Goal: Task Accomplishment & Management: Manage account settings

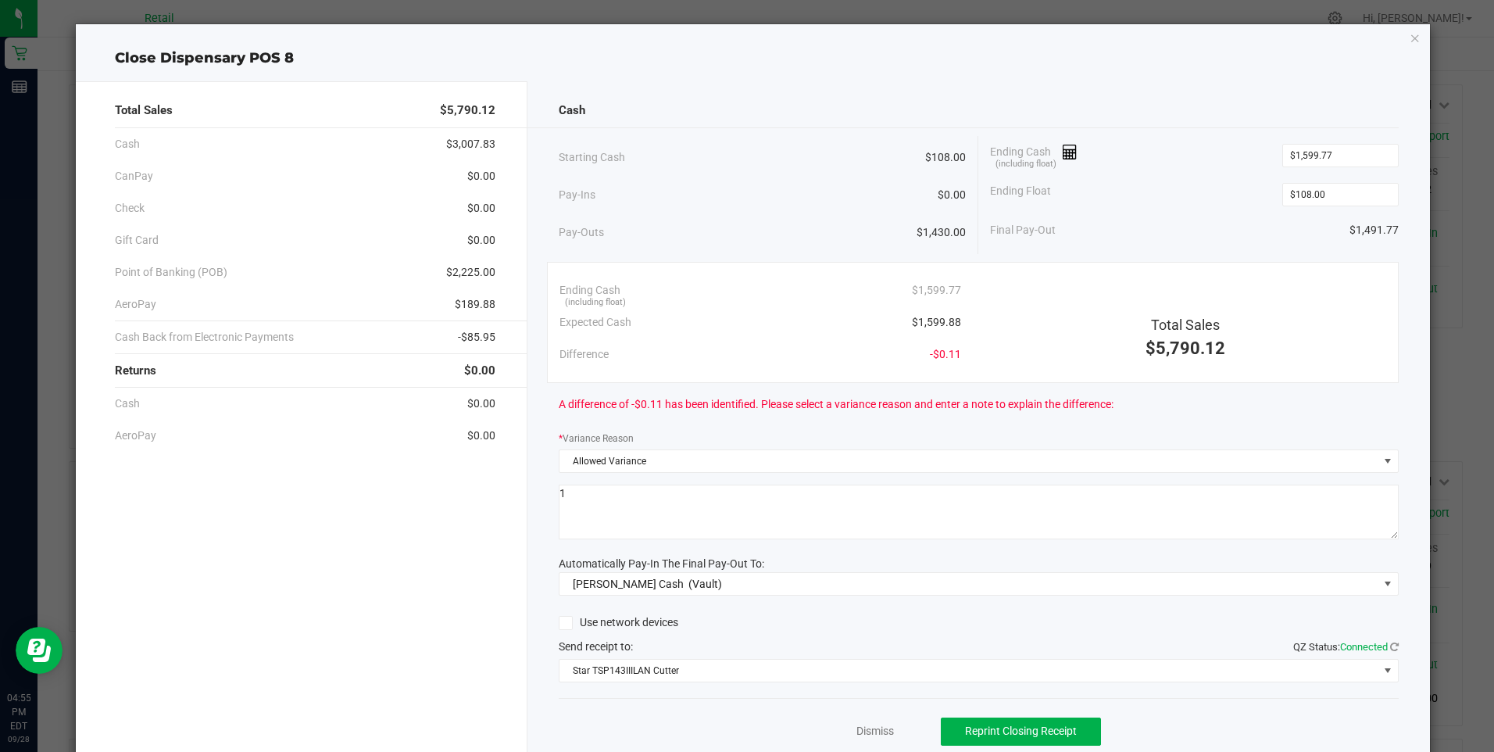
scroll to position [547, 0]
drag, startPoint x: 835, startPoint y: 475, endPoint x: 826, endPoint y: 439, distance: 37.1
click at [835, 475] on div "Cash Starting Cash $108.00 Pay-Ins $0.00 Pay-Outs $1,430.00 Ending Cash (includ…" at bounding box center [978, 433] width 902 height 704
click at [1409, 39] on icon "button" at bounding box center [1414, 37] width 11 height 19
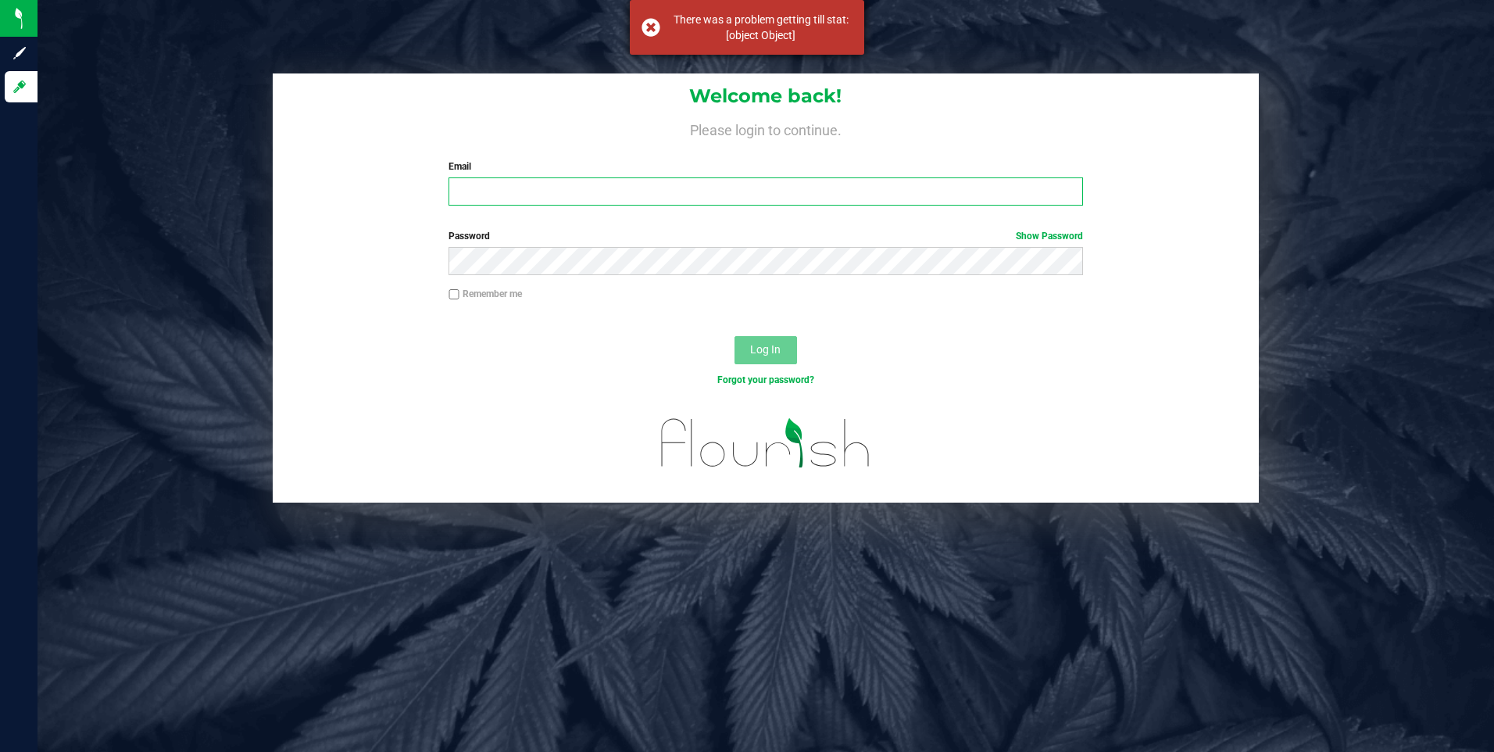
type input "[EMAIL_ADDRESS][DOMAIN_NAME]"
click at [806, 21] on div "There was a problem getting till stat: [object Object]" at bounding box center [761, 27] width 184 height 31
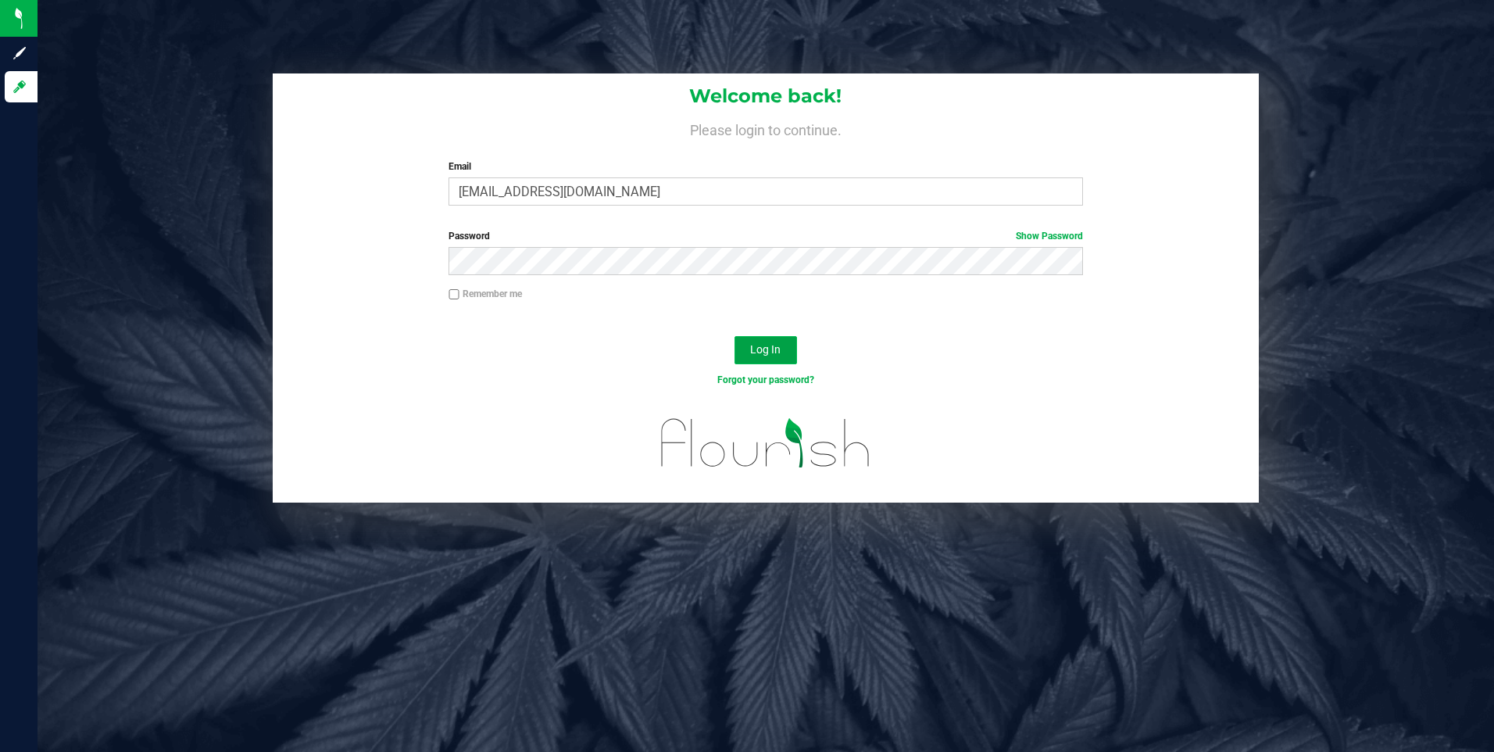
drag, startPoint x: 759, startPoint y: 345, endPoint x: 763, endPoint y: 337, distance: 8.7
click at [769, 331] on div "Log In" at bounding box center [766, 355] width 987 height 52
click at [770, 346] on span "Log In" at bounding box center [765, 349] width 30 height 12
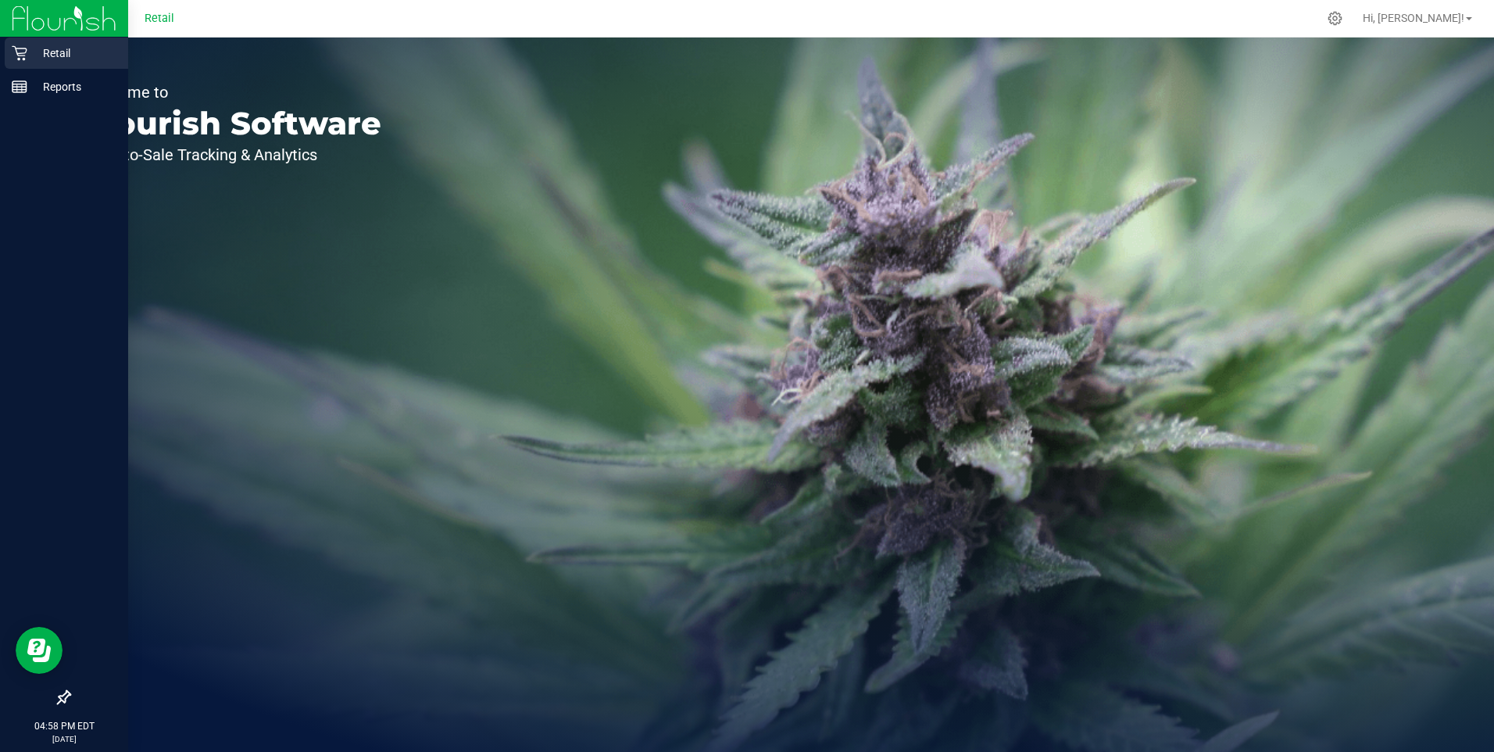
click at [54, 48] on p "Retail" at bounding box center [74, 53] width 94 height 19
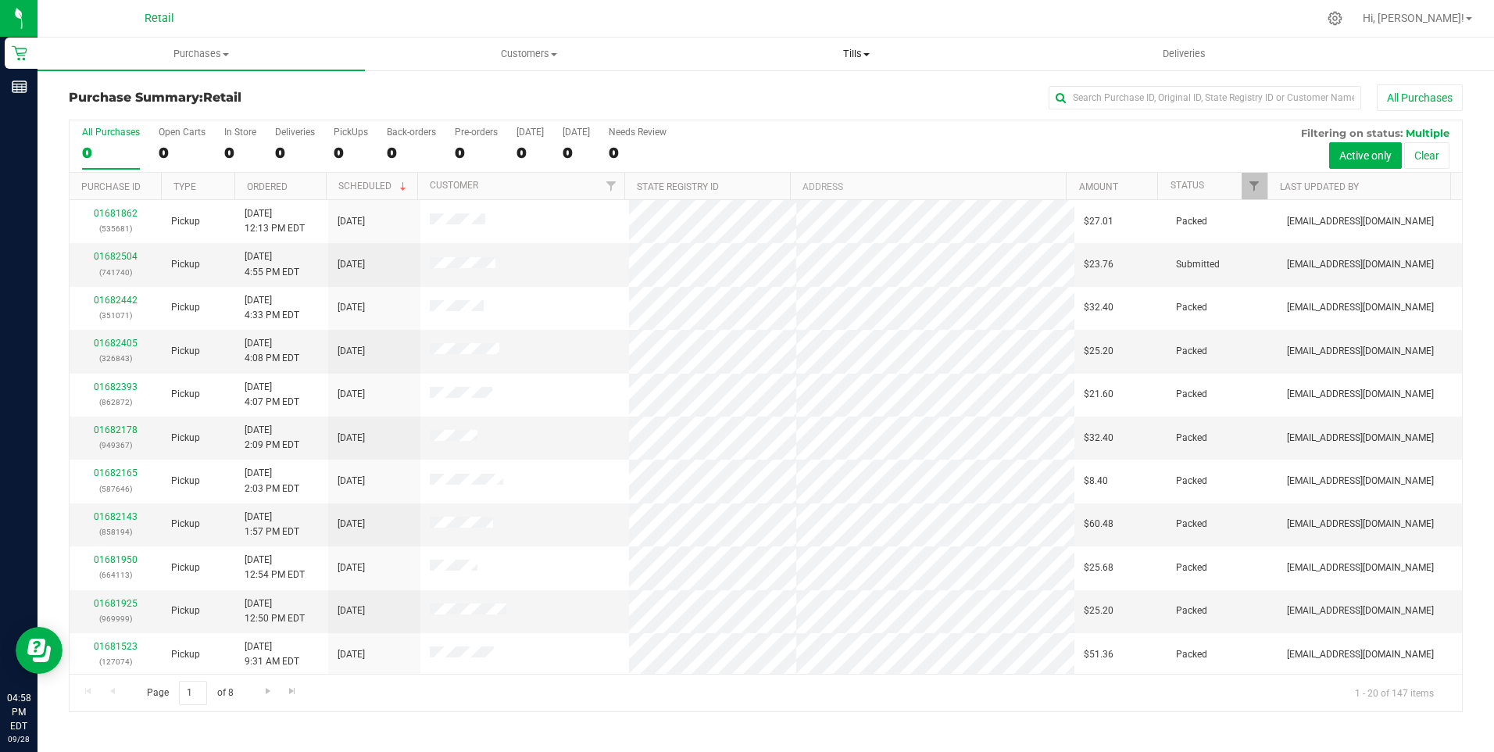
click at [872, 54] on span "Tills" at bounding box center [857, 54] width 326 height 14
click at [770, 89] on span "Manage tills" at bounding box center [745, 93] width 105 height 13
